Goal: Transaction & Acquisition: Purchase product/service

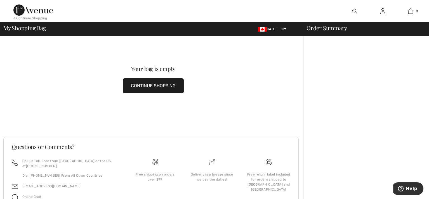
click at [148, 87] on button "CONTINUE SHOPPING" at bounding box center [153, 85] width 61 height 15
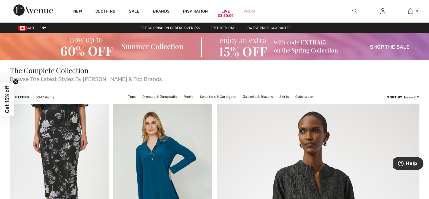
click at [136, 43] on img at bounding box center [214, 46] width 429 height 27
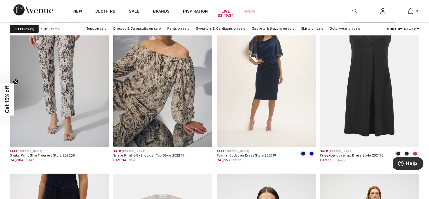
scroll to position [1844, 0]
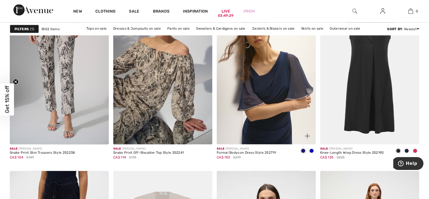
click at [264, 83] on img at bounding box center [266, 70] width 99 height 148
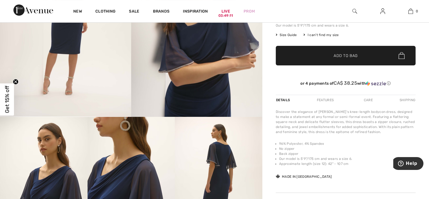
scroll to position [196, 0]
